Goal: Transaction & Acquisition: Obtain resource

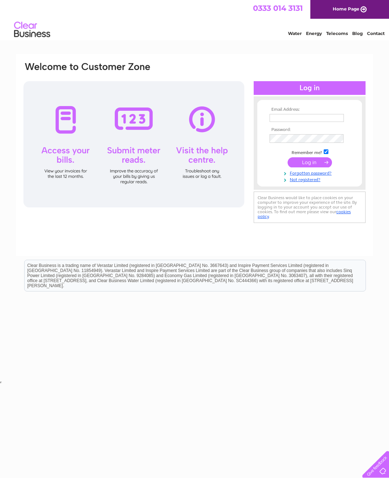
click at [282, 119] on input "text" at bounding box center [306, 118] width 74 height 8
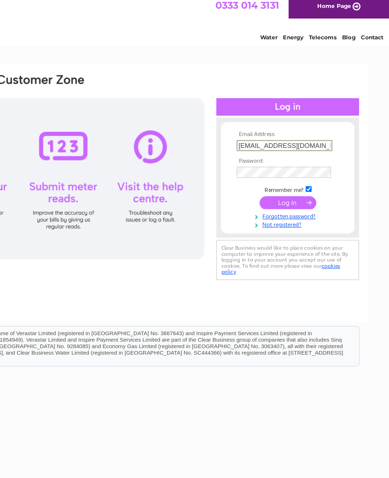
type input "angelapanton@btconnect.com"
click at [313, 166] on input "submit" at bounding box center [310, 163] width 44 height 10
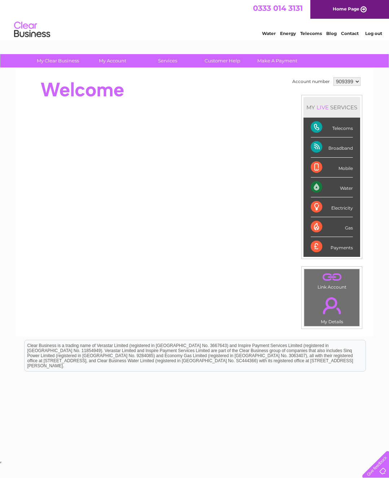
click at [113, 62] on link "My Account" at bounding box center [113, 60] width 60 height 13
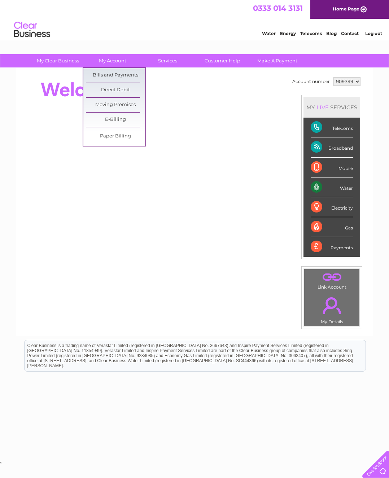
click at [132, 75] on link "Bills and Payments" at bounding box center [116, 75] width 60 height 14
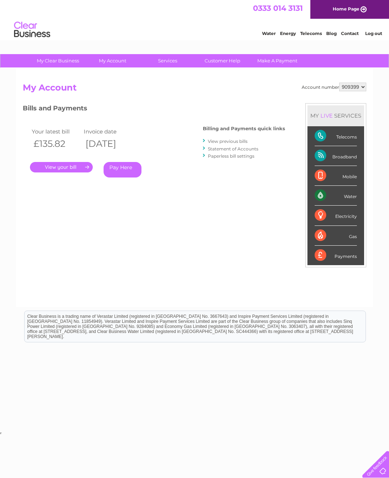
click at [236, 142] on link "View previous bills" at bounding box center [228, 141] width 40 height 5
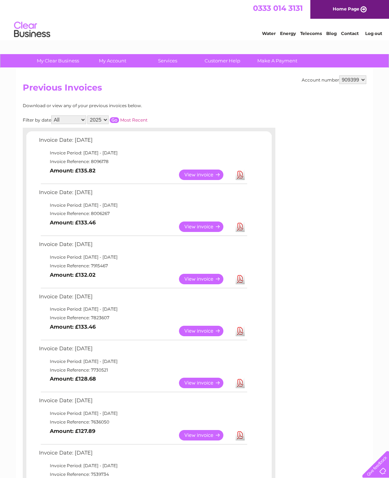
click at [232, 284] on link "View" at bounding box center [205, 279] width 53 height 10
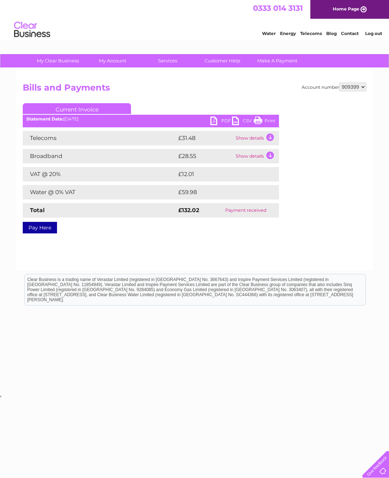
click at [232, 127] on link "PDF" at bounding box center [221, 122] width 22 height 10
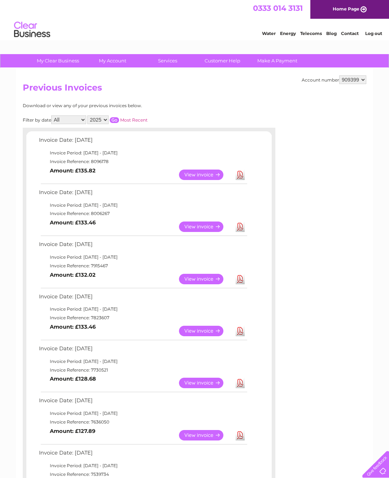
click at [214, 230] on link "View" at bounding box center [205, 226] width 53 height 10
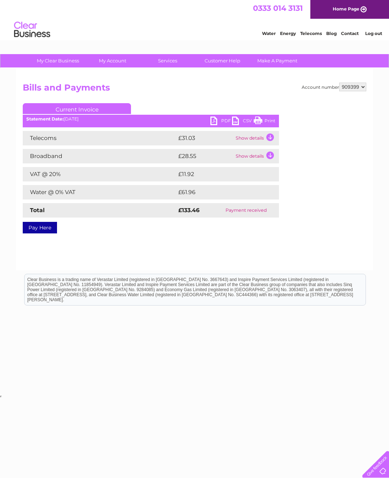
click at [232, 127] on link "PDF" at bounding box center [221, 122] width 22 height 10
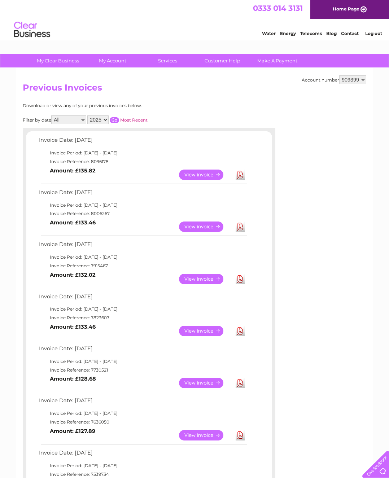
click at [211, 174] on link "View" at bounding box center [205, 175] width 53 height 10
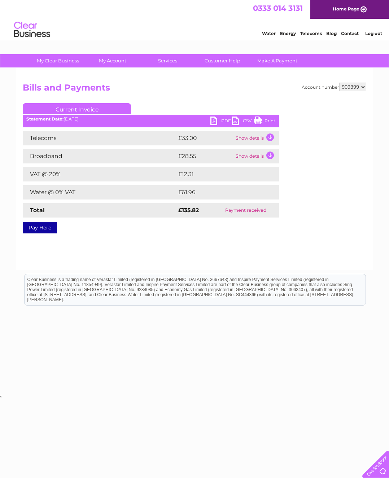
click at [232, 127] on link "PDF" at bounding box center [221, 122] width 22 height 10
